Goal: Information Seeking & Learning: Understand process/instructions

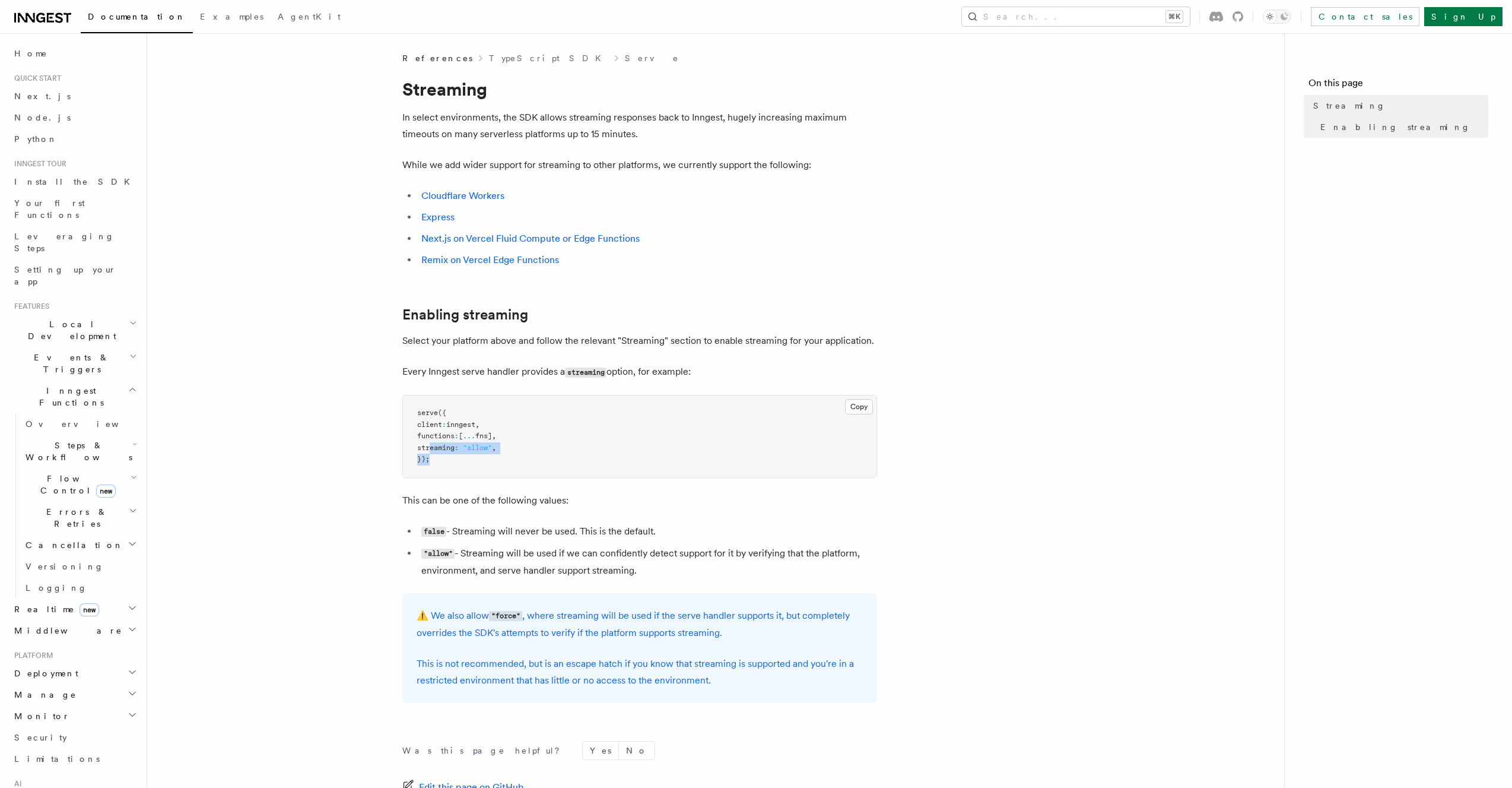
drag, startPoint x: 431, startPoint y: 444, endPoint x: 557, endPoint y: 459, distance: 126.9
click at [557, 459] on pre "serve ({ client : inngest , functions : [ ... fns] , streaming : "allow" , });" at bounding box center [640, 436] width 473 height 82
click at [443, 213] on link "Express" at bounding box center [438, 217] width 34 height 11
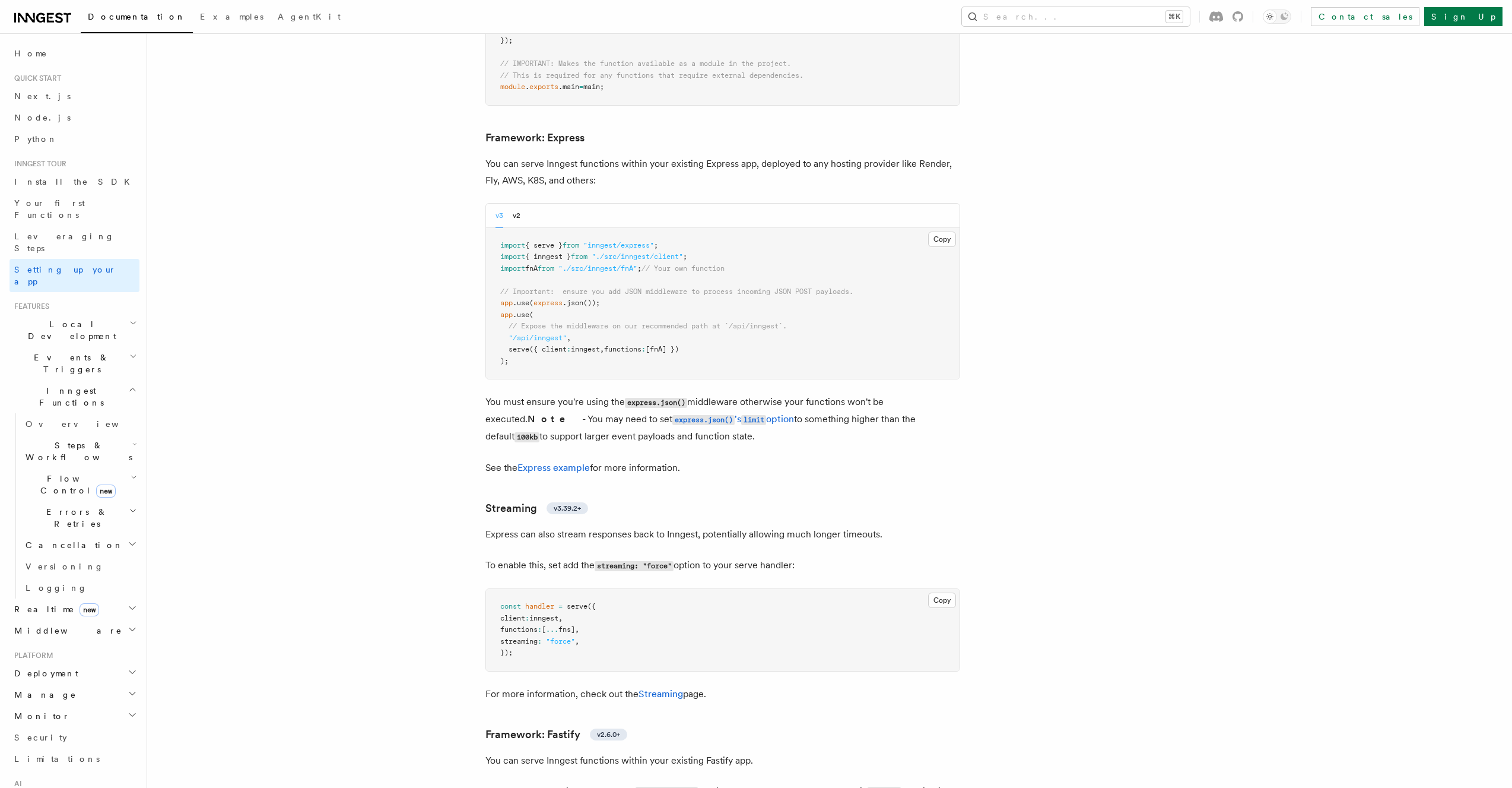
scroll to position [3043, 0]
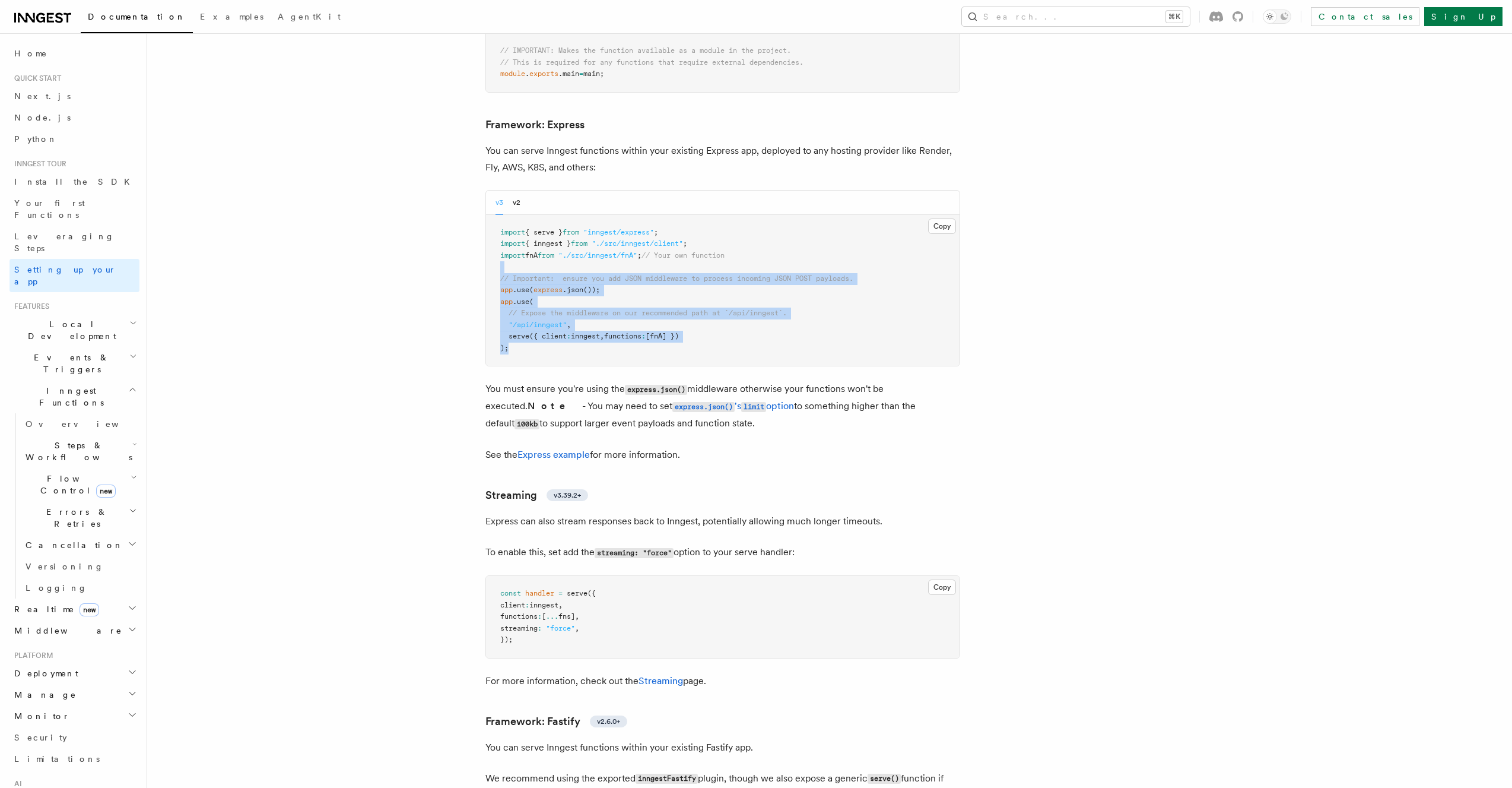
drag, startPoint x: 661, startPoint y: 202, endPoint x: 662, endPoint y: 293, distance: 91.0
click at [662, 293] on pre "import { serve } from "inngest/express" ; import { inngest } from "./src/innges…" at bounding box center [723, 290] width 473 height 151
click at [662, 292] on pre "import { serve } from "inngest/express" ; import { inngest } from "./src/innges…" at bounding box center [723, 290] width 473 height 151
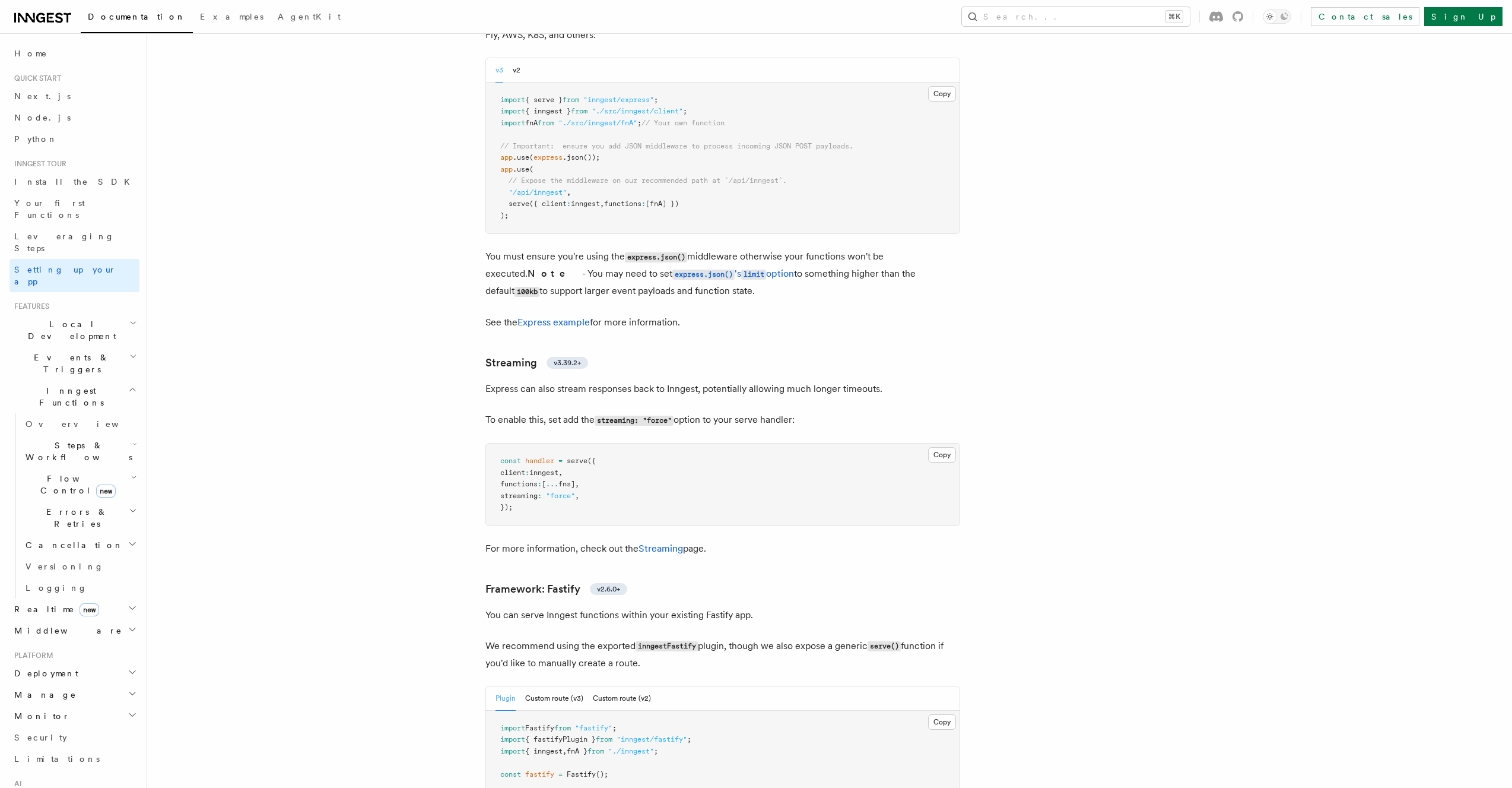
scroll to position [3230, 0]
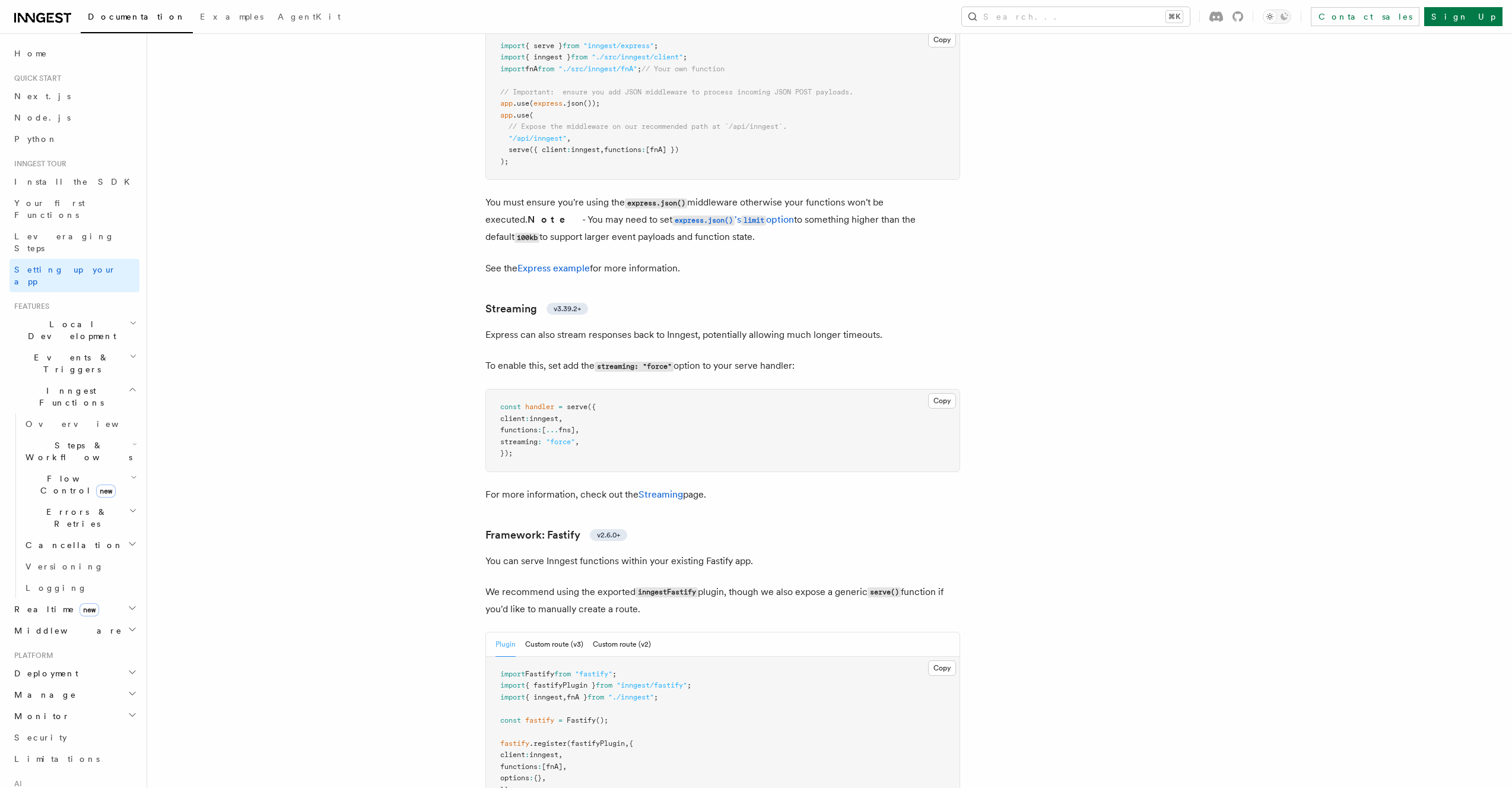
drag, startPoint x: 735, startPoint y: 305, endPoint x: 822, endPoint y: 311, distance: 87.2
click at [823, 358] on p "To enable this, set add the streaming: "force" option to your serve handler:" at bounding box center [723, 366] width 475 height 18
click at [819, 358] on p "To enable this, set add the streaming: "force" option to your serve handler:" at bounding box center [723, 366] width 475 height 18
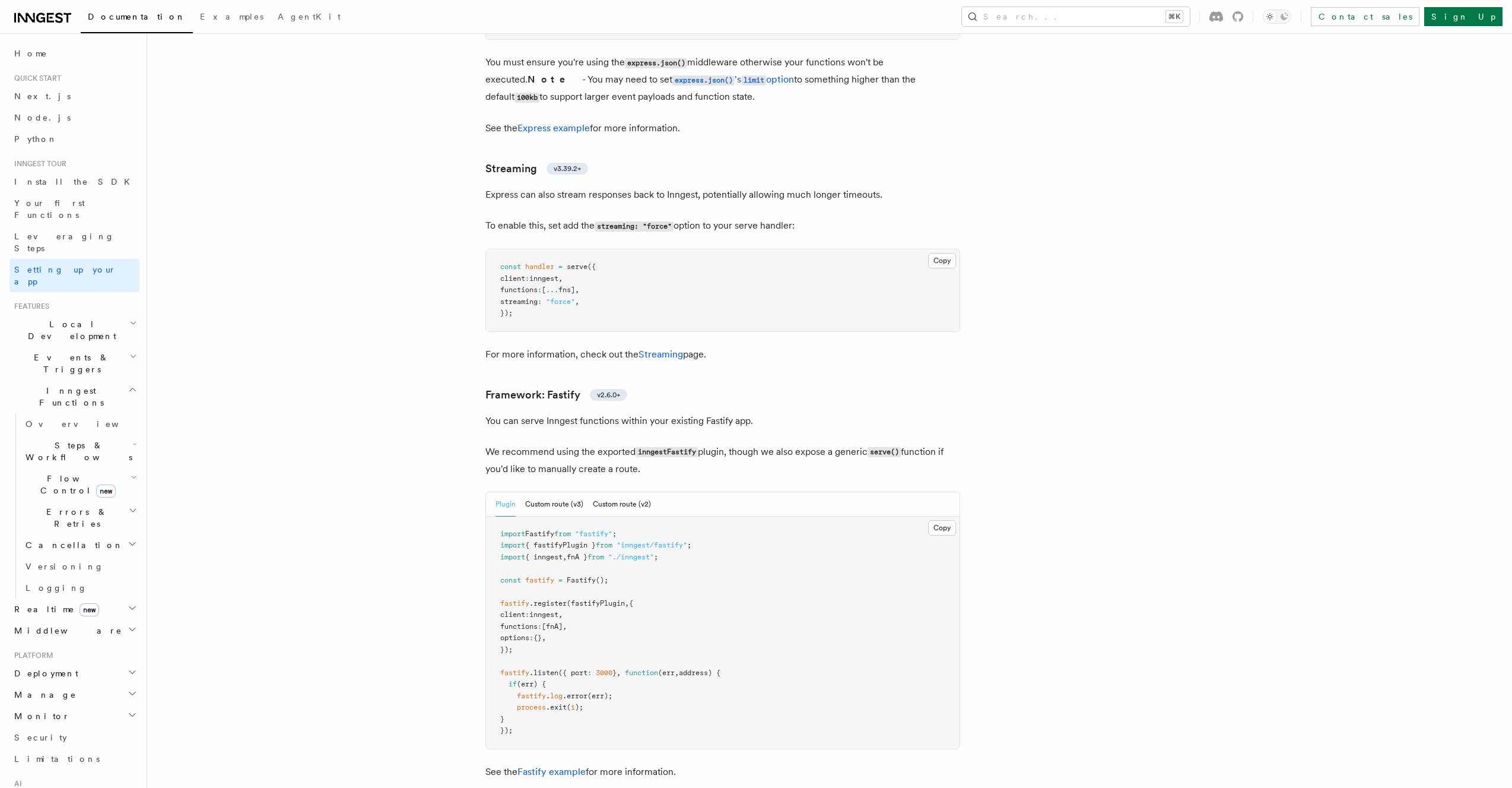
scroll to position [461, 0]
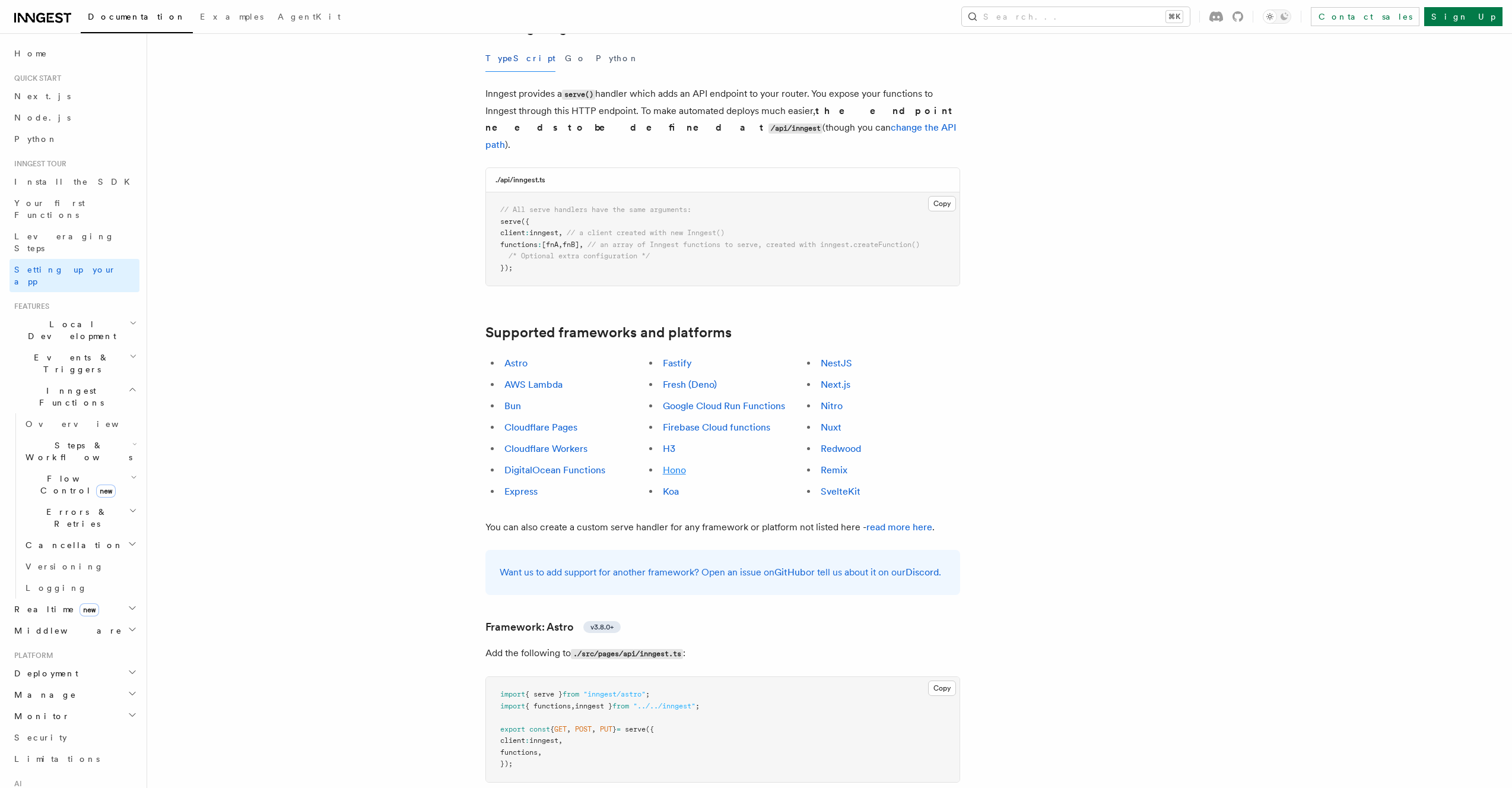
click at [679, 464] on link "Hono" at bounding box center [674, 470] width 23 height 11
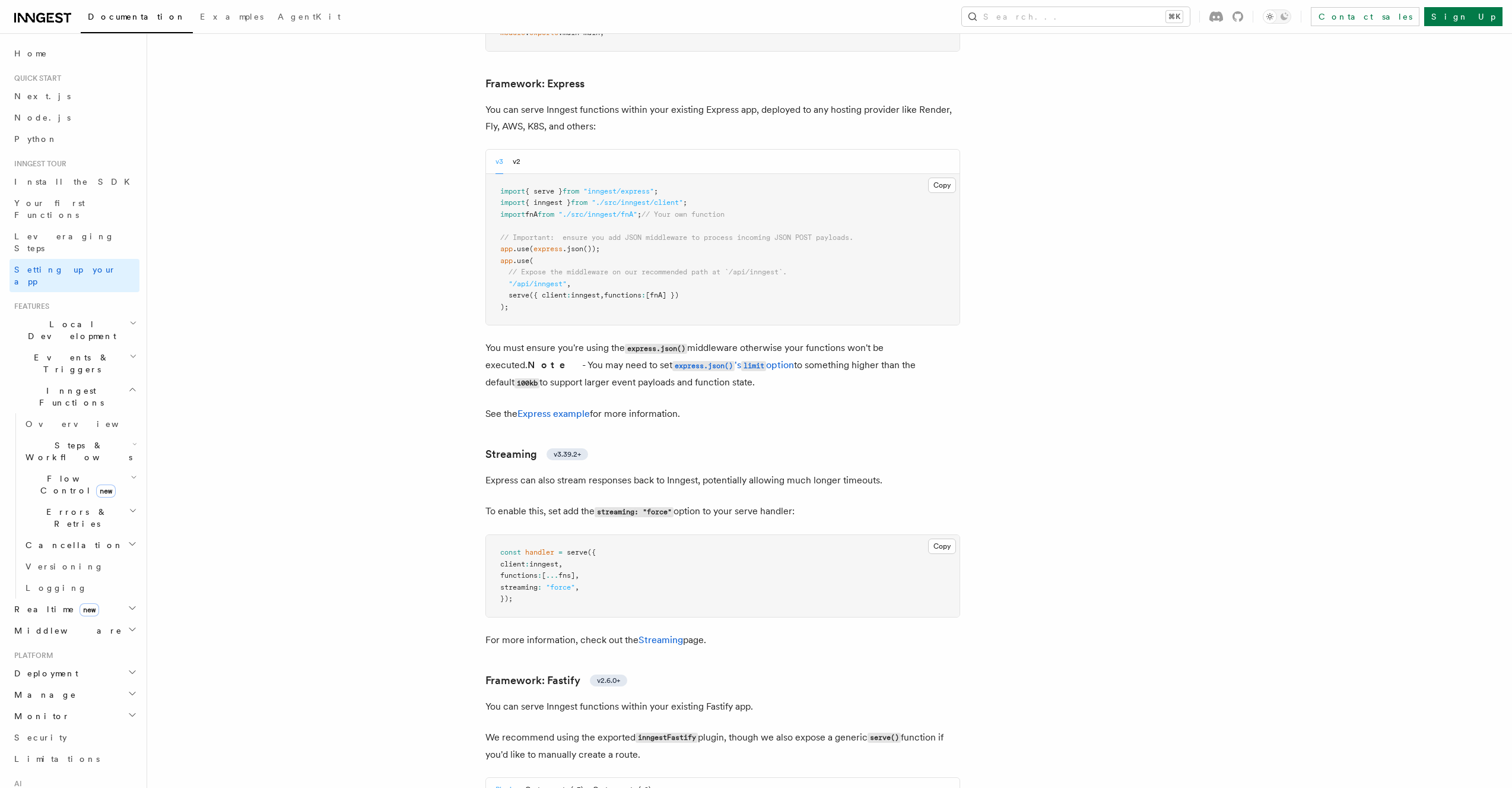
scroll to position [461, 0]
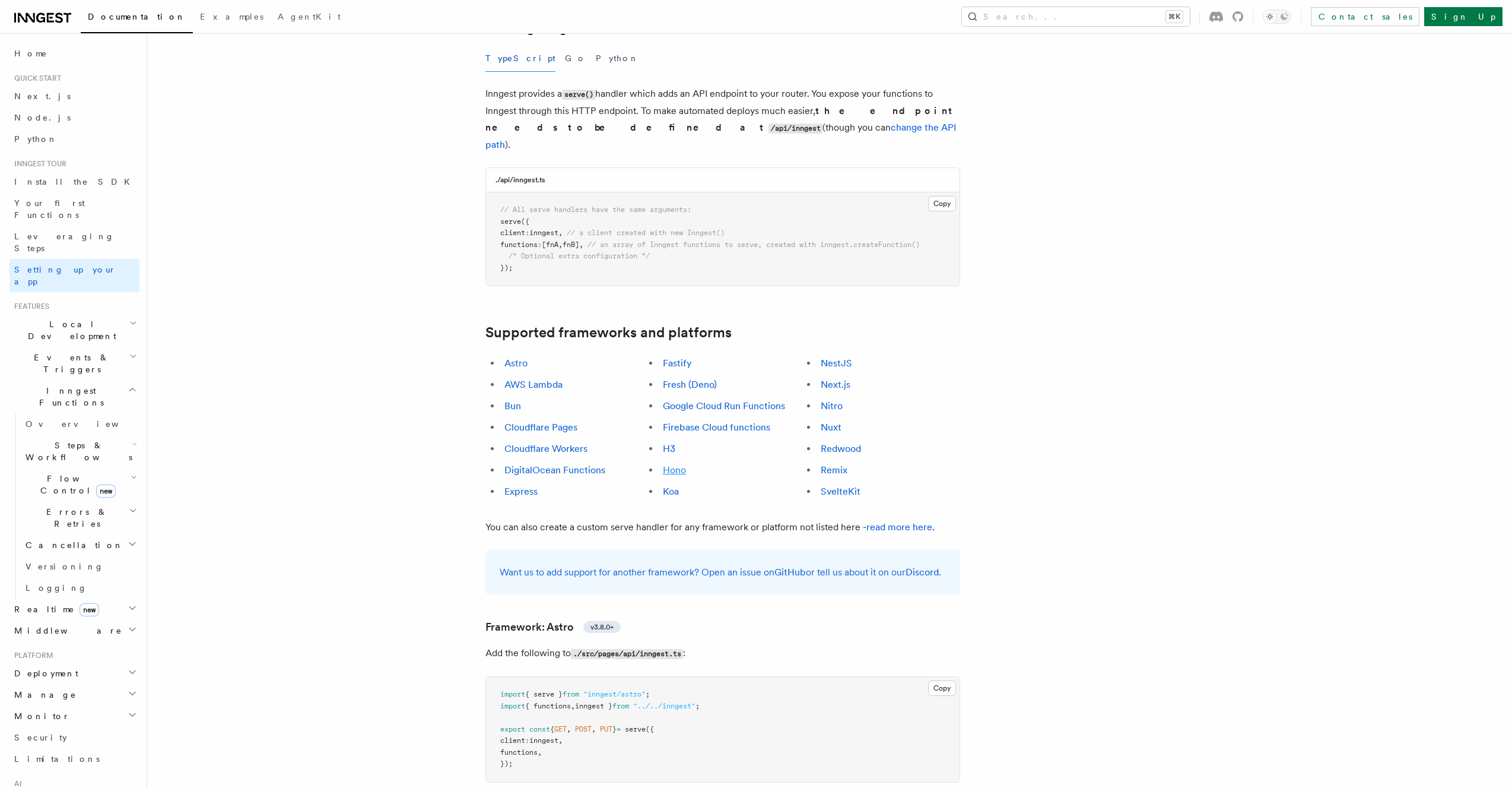
click at [681, 464] on link "Hono" at bounding box center [674, 470] width 23 height 11
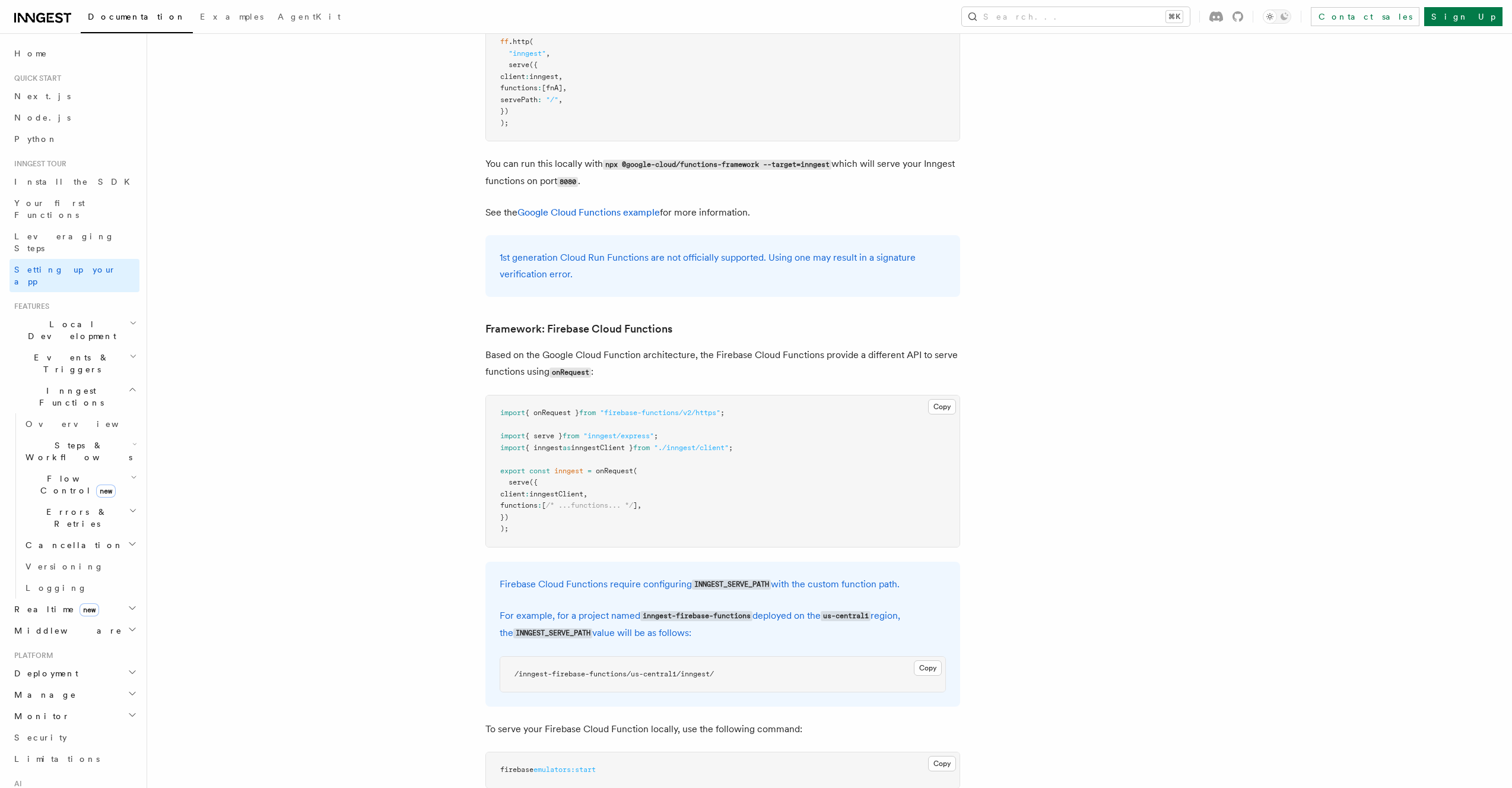
scroll to position [5773, 0]
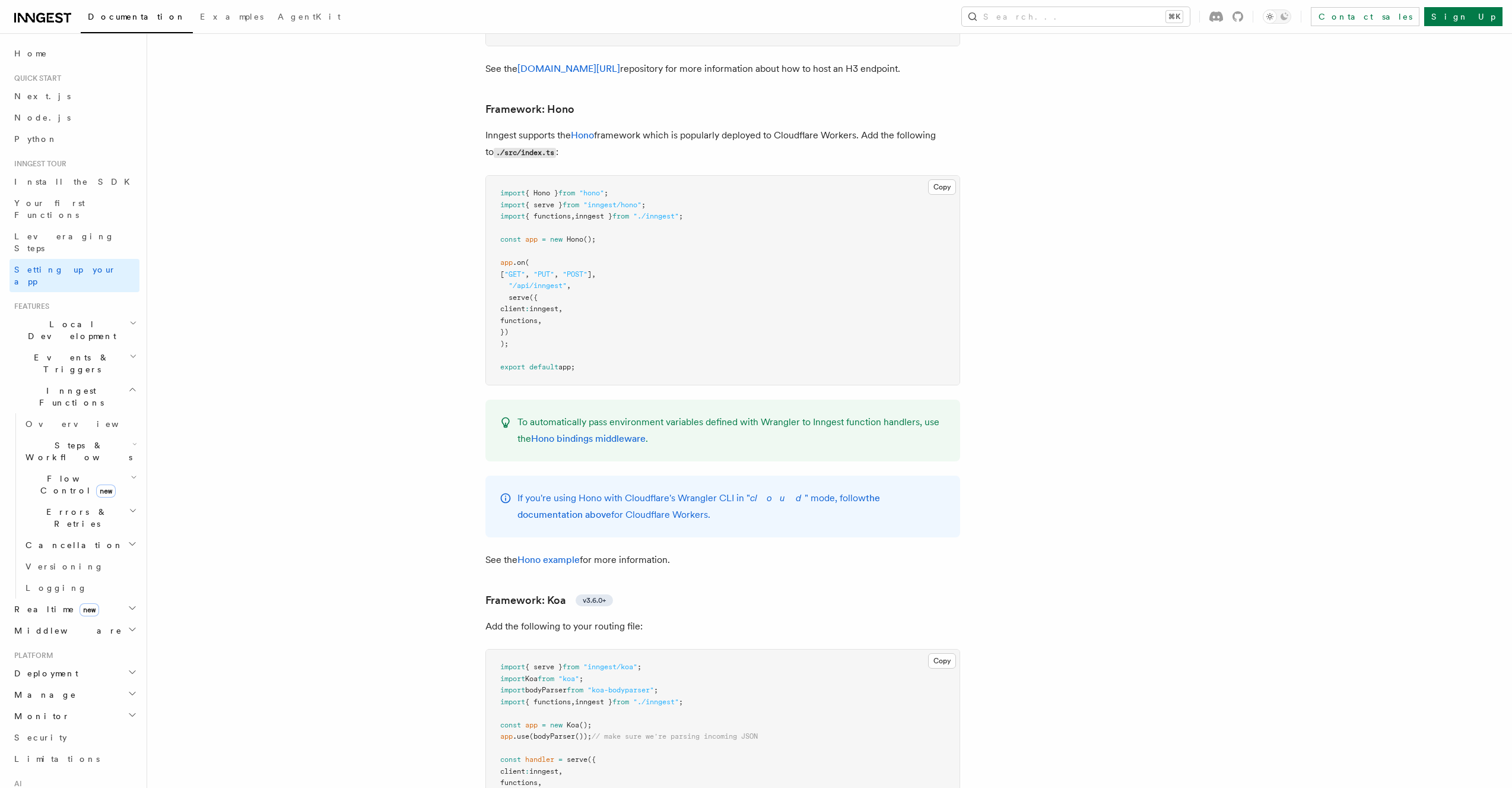
click at [680, 222] on pre "import { Hono } from "hono" ; import { serve } from "inngest/hono" ; import { f…" at bounding box center [723, 280] width 473 height 209
drag, startPoint x: 692, startPoint y: 87, endPoint x: 692, endPoint y: 132, distance: 45.0
click at [692, 176] on pre "import { Hono } from "hono" ; import { serve } from "inngest/hono" ; import { f…" at bounding box center [723, 280] width 473 height 209
drag, startPoint x: 638, startPoint y: 215, endPoint x: 668, endPoint y: 370, distance: 157.9
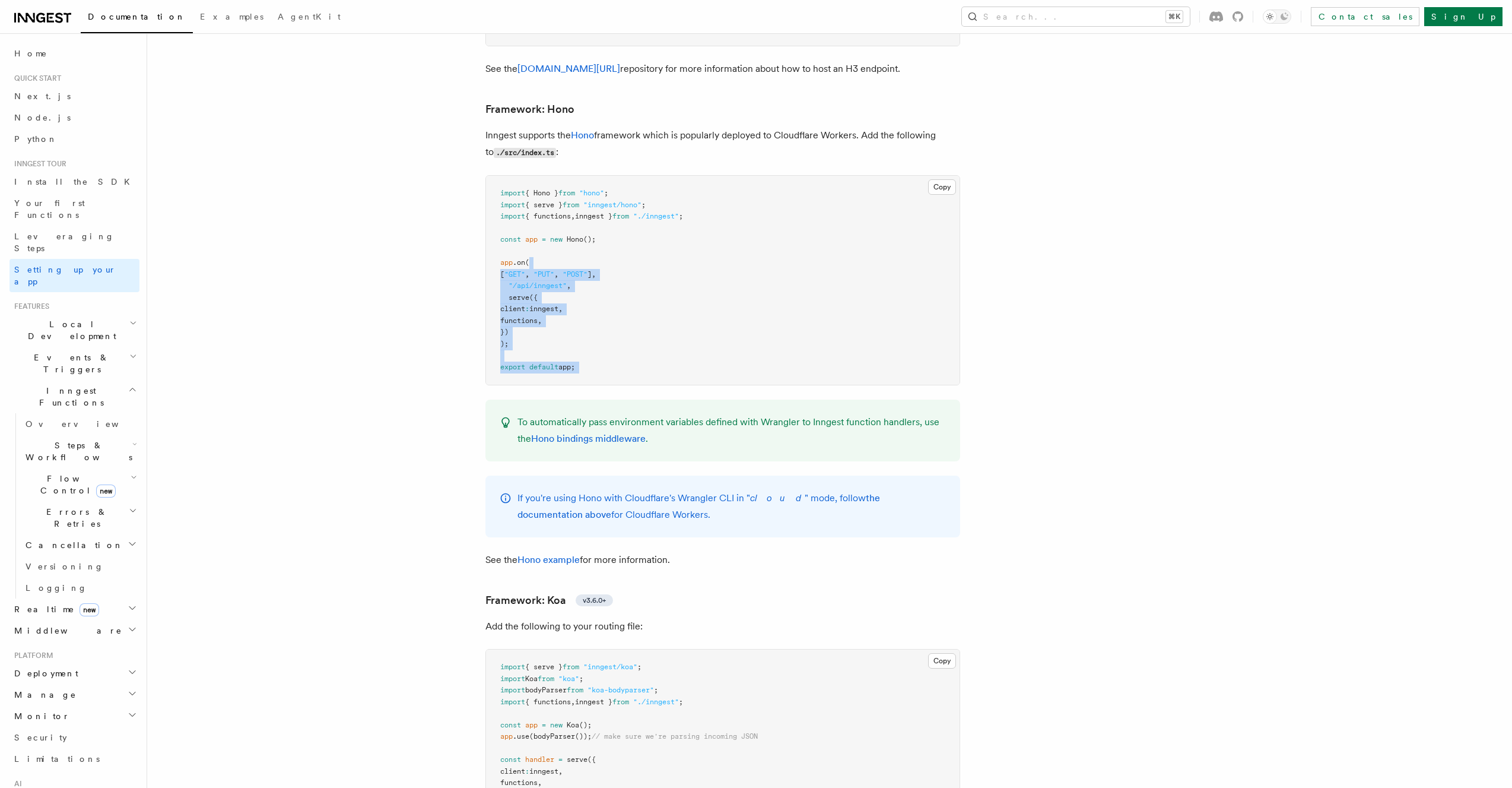
click at [716, 297] on pre "import { Hono } from "hono" ; import { serve } from "inngest/hono" ; import { f…" at bounding box center [723, 280] width 473 height 209
click at [565, 488] on div "If you're using Hono with Cloudflare's Wrangler CLI in " cloud " mode, follow t…" at bounding box center [723, 506] width 475 height 62
click at [556, 554] on link "Hono example" at bounding box center [549, 559] width 62 height 11
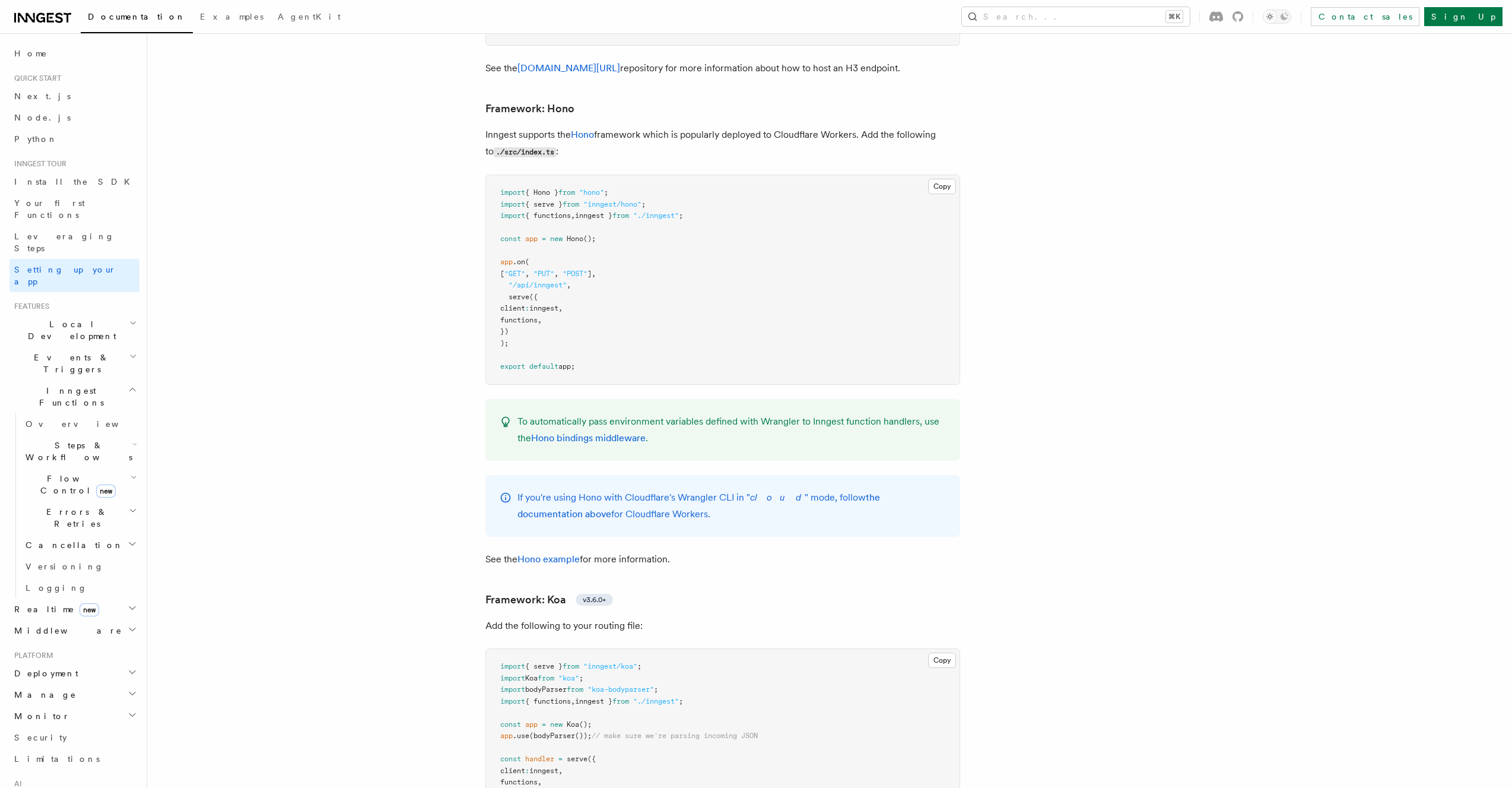
drag, startPoint x: 705, startPoint y: 427, endPoint x: 701, endPoint y: 490, distance: 63.1
click at [701, 490] on div "If you're using Hono with Cloudflare's Wrangler CLI in " cloud " mode, follow t…" at bounding box center [723, 506] width 475 height 62
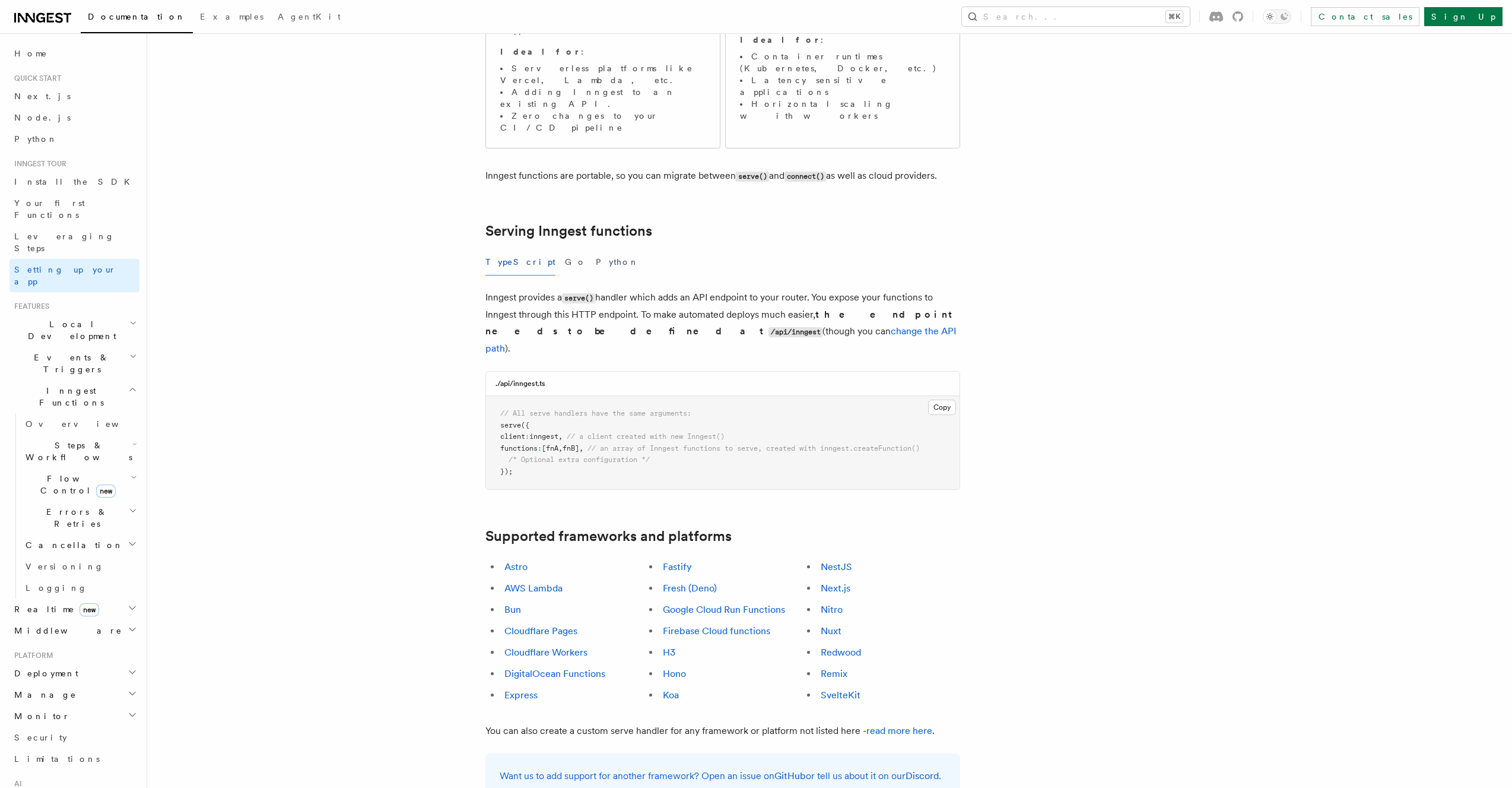
scroll to position [0, 0]
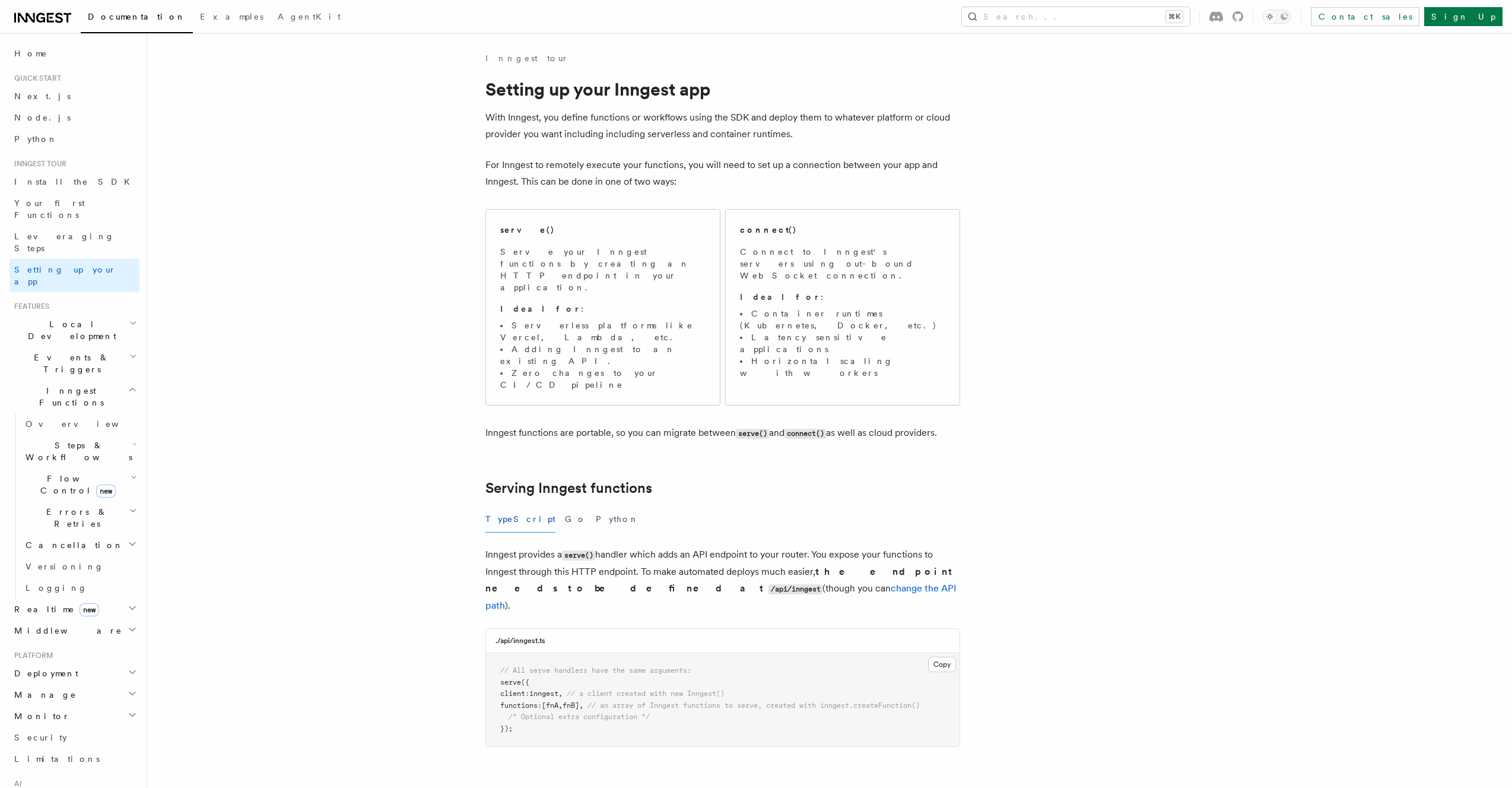
click at [709, 480] on h2 "Serving Inngest functions" at bounding box center [723, 488] width 475 height 17
drag, startPoint x: 693, startPoint y: 372, endPoint x: 921, endPoint y: 386, distance: 228.4
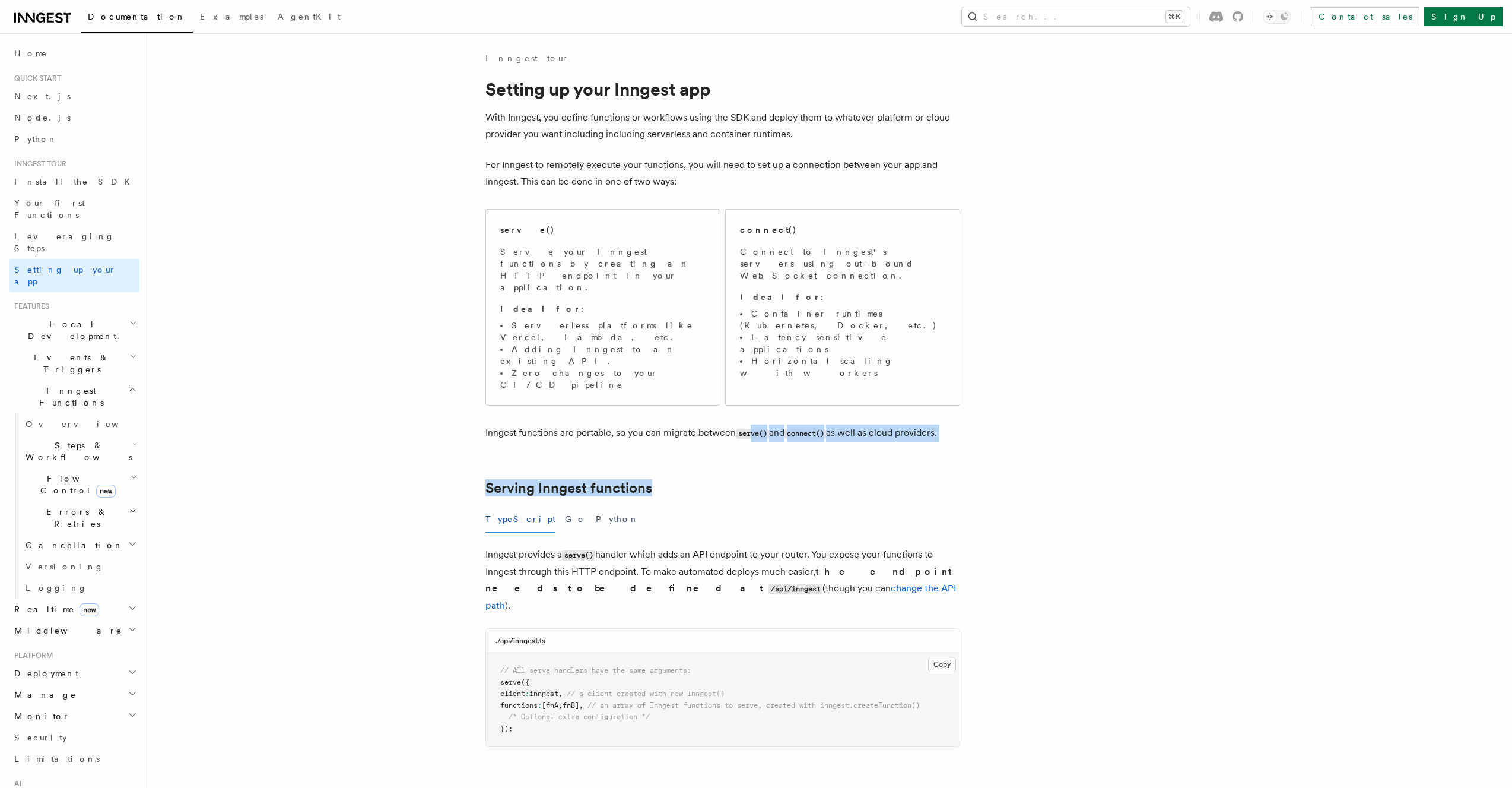
drag, startPoint x: 775, startPoint y: 425, endPoint x: 754, endPoint y: 374, distance: 55.2
click at [754, 429] on code "serve()" at bounding box center [752, 434] width 34 height 10
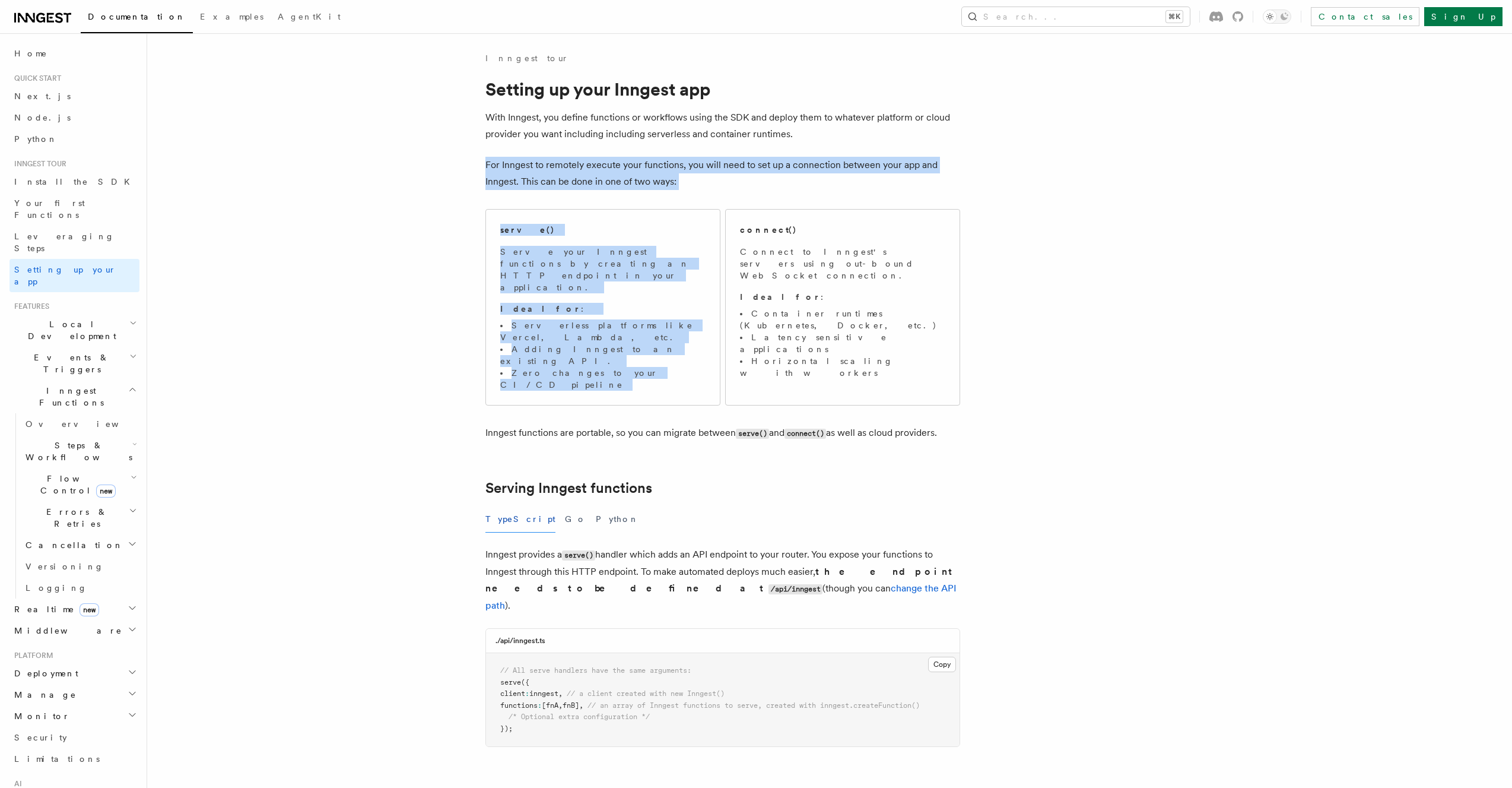
drag, startPoint x: 728, startPoint y: 152, endPoint x: 728, endPoint y: 195, distance: 43.0
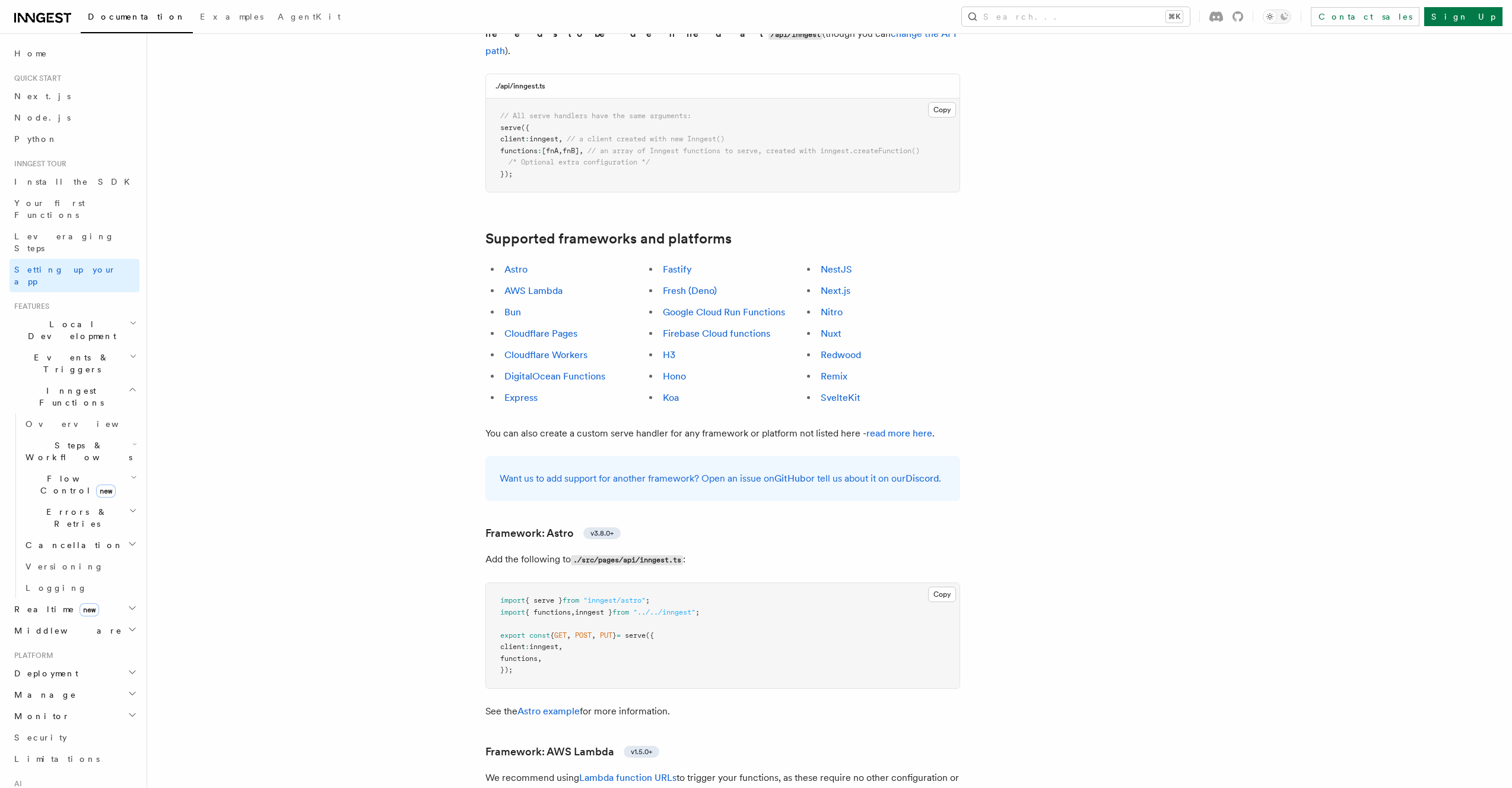
scroll to position [564, 0]
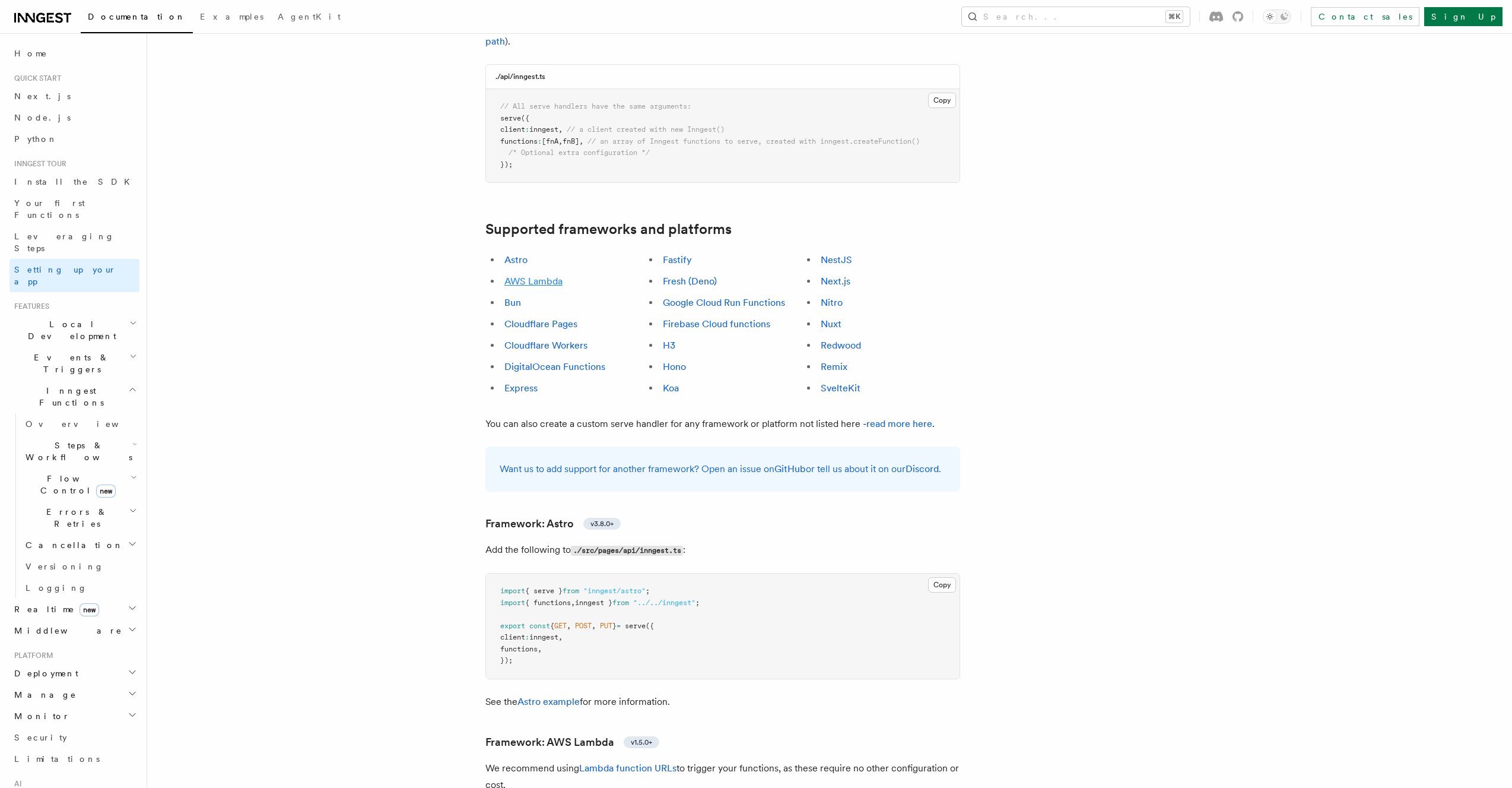
click at [539, 275] on link "AWS Lambda" at bounding box center [533, 281] width 58 height 11
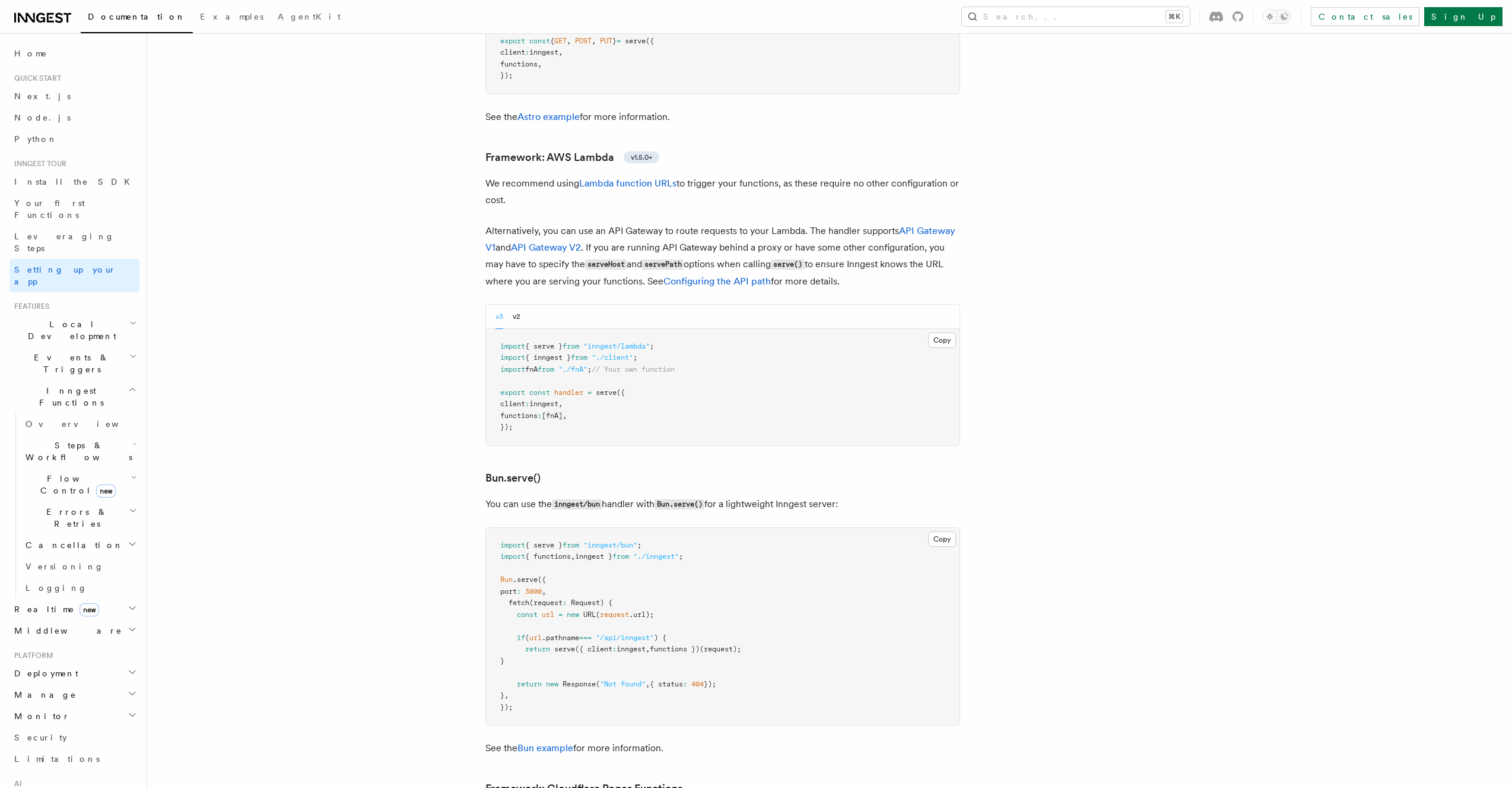
scroll to position [1182, 0]
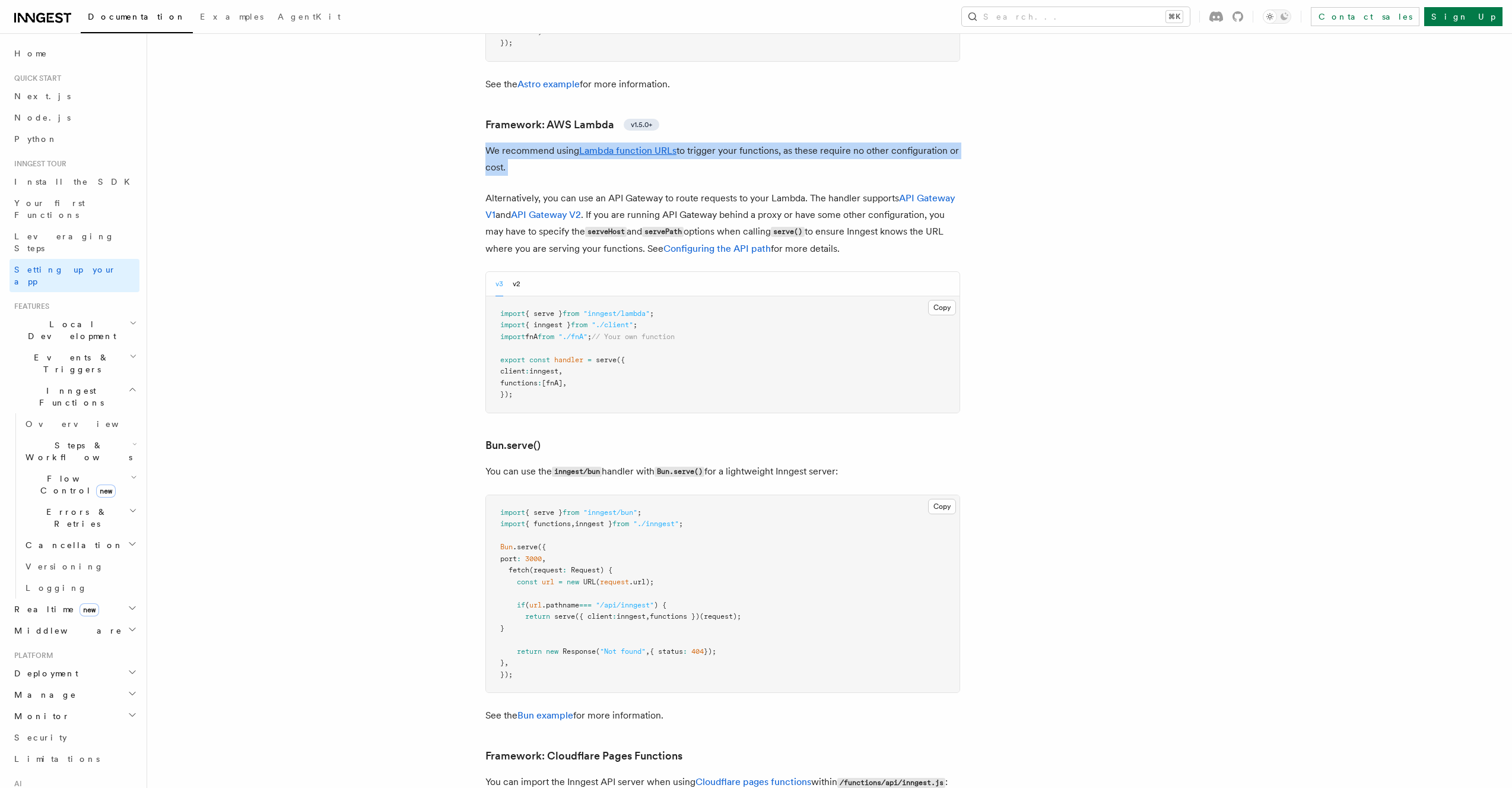
drag, startPoint x: 636, startPoint y: 117, endPoint x: 482, endPoint y: 86, distance: 157.1
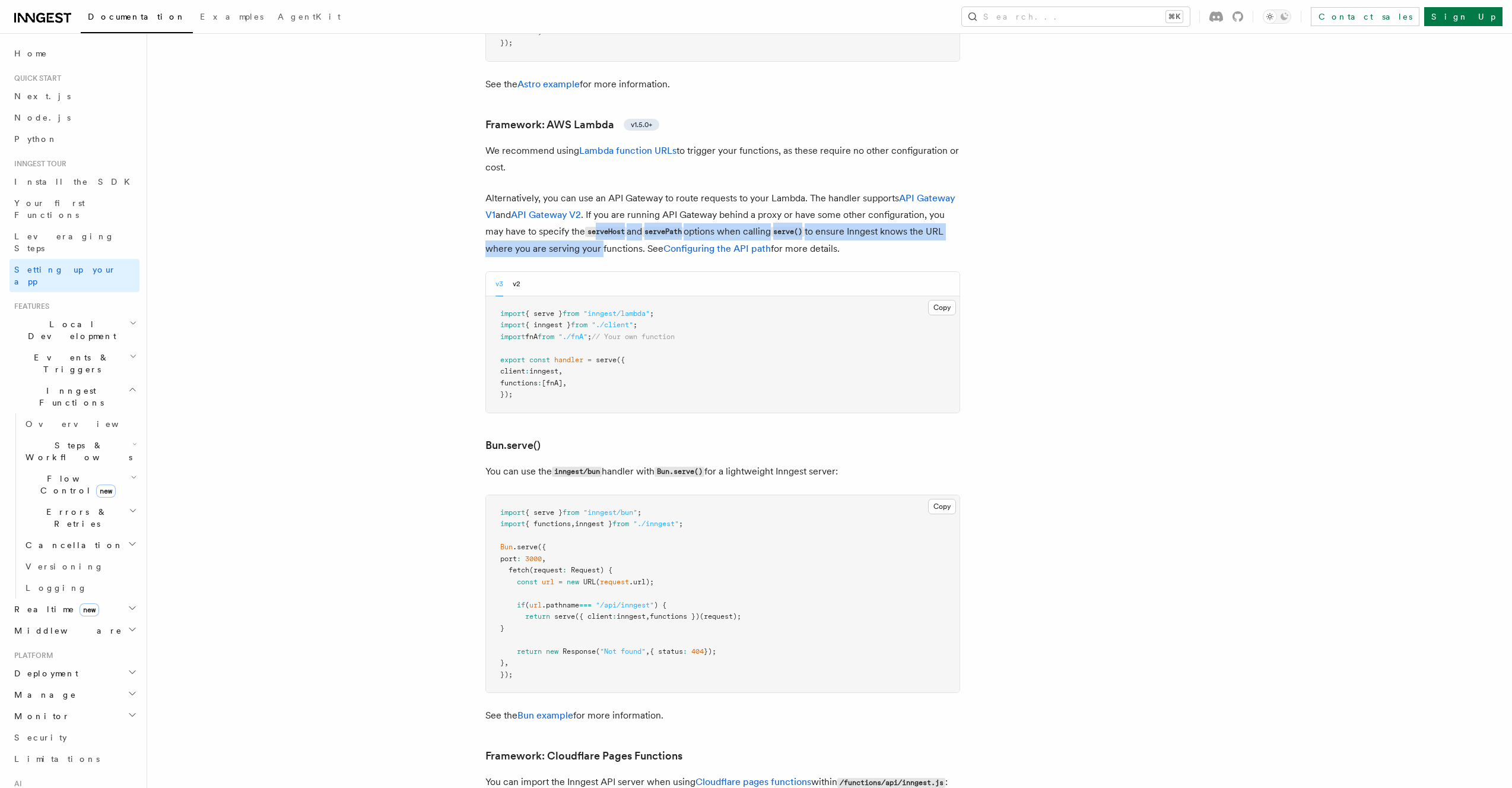
drag, startPoint x: 596, startPoint y: 174, endPoint x: 598, endPoint y: 186, distance: 12.2
click at [598, 190] on p "Alternatively, you can use an API Gateway to route requests to your [GEOGRAPHIC…" at bounding box center [723, 223] width 475 height 67
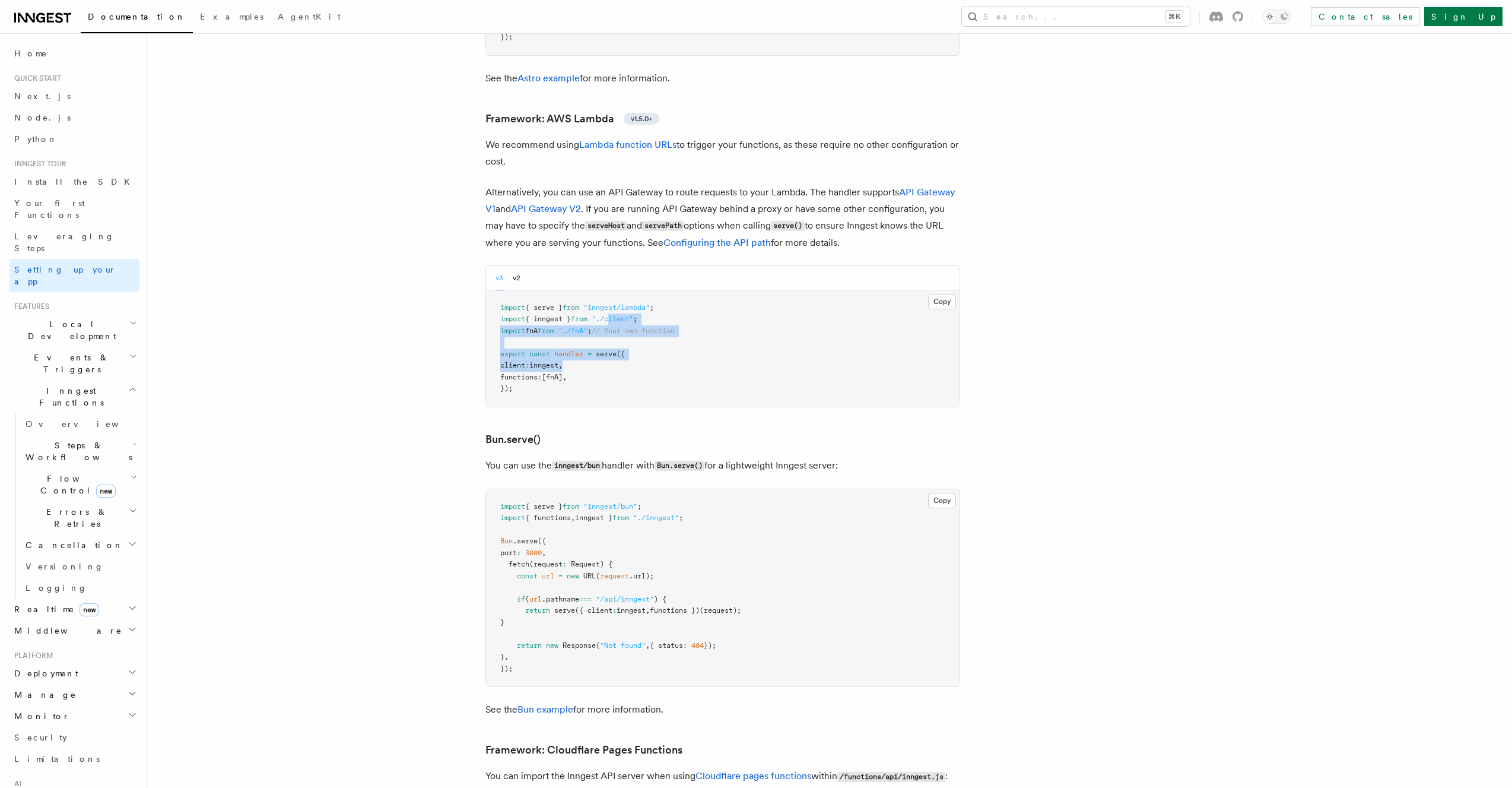
drag, startPoint x: 624, startPoint y: 303, endPoint x: 621, endPoint y: 263, distance: 40.1
click at [621, 290] on pre "import { serve } from "inngest/lambda" ; import { inngest } from "./client" ; i…" at bounding box center [723, 348] width 473 height 116
drag, startPoint x: 575, startPoint y: 327, endPoint x: 493, endPoint y: 244, distance: 116.7
click at [493, 290] on pre "import { serve } from "inngest/lambda" ; import { inngest } from "./client" ; i…" at bounding box center [723, 348] width 473 height 116
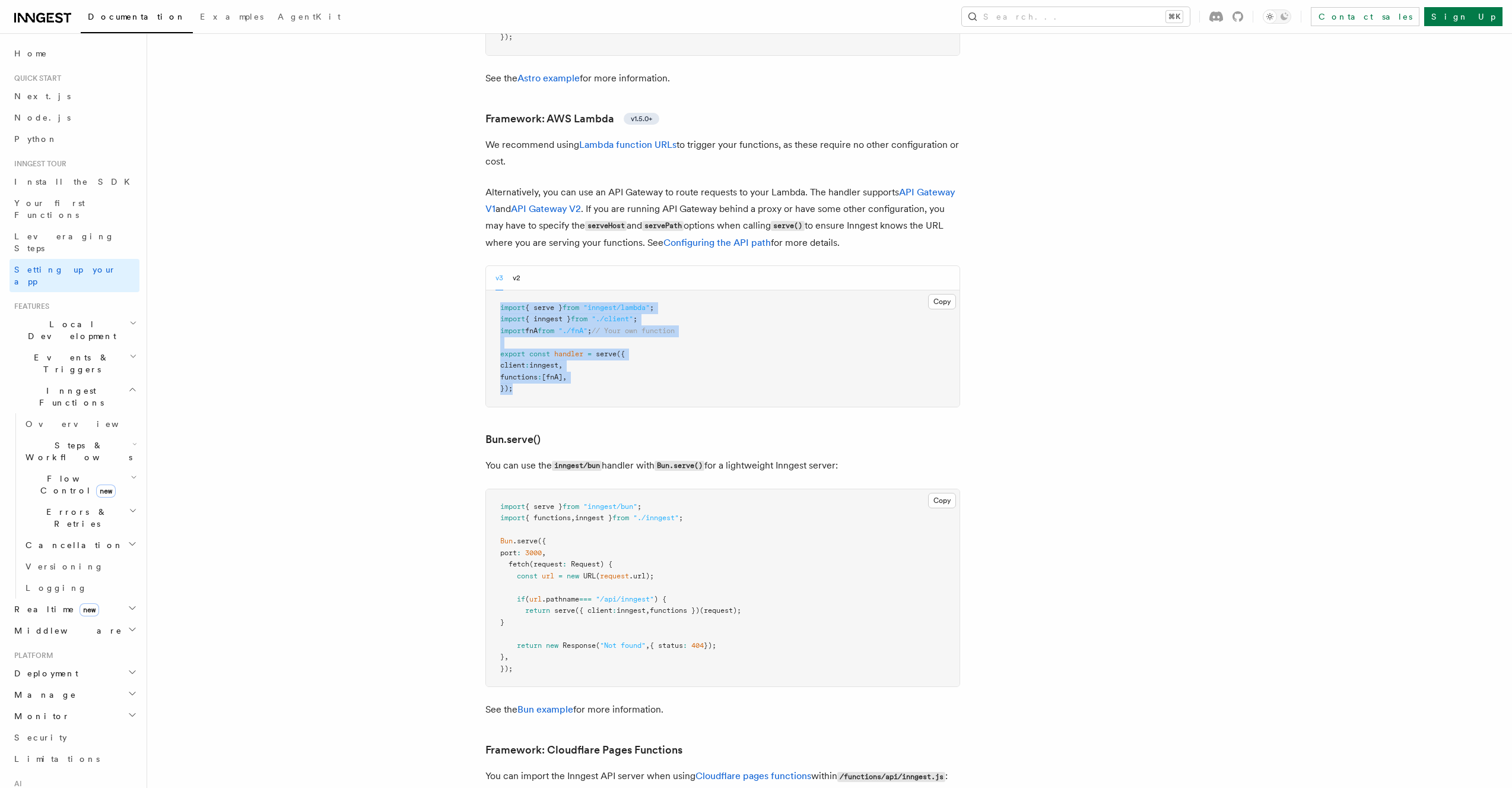
click at [588, 290] on pre "import { serve } from "inngest/lambda" ; import { inngest } from "./client" ; i…" at bounding box center [723, 348] width 473 height 116
drag, startPoint x: 655, startPoint y: 288, endPoint x: 675, endPoint y: 346, distance: 61.4
click at [675, 346] on pre "import { serve } from "inngest/lambda" ; import { inngest } from "./client" ; i…" at bounding box center [723, 348] width 473 height 116
click at [709, 331] on pre "import { serve } from "inngest/lambda" ; import { inngest } from "./client" ; i…" at bounding box center [723, 348] width 473 height 116
